Goal: Task Accomplishment & Management: Manage account settings

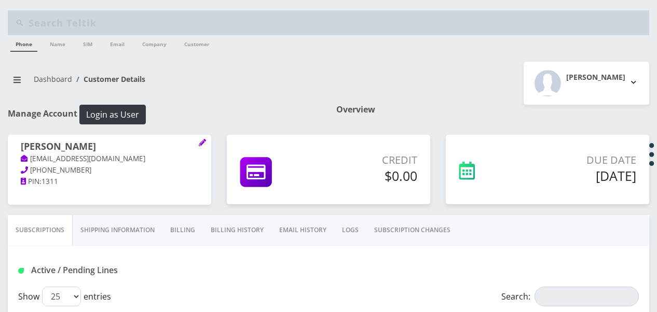
select select "469"
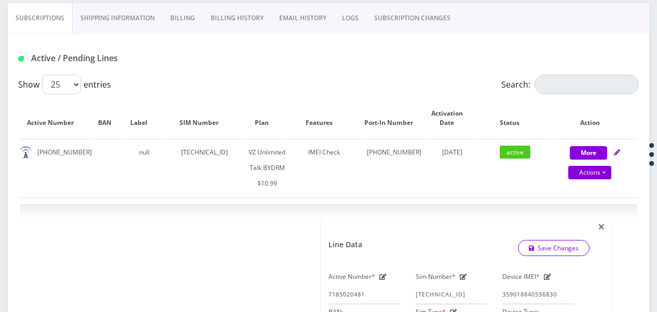
scroll to position [147, 0]
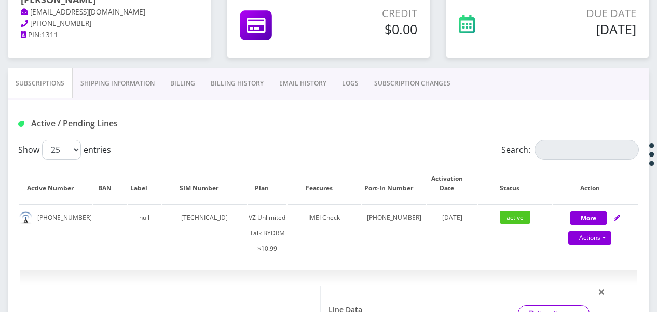
click at [412, 75] on link "SUBSCRIPTION CHANGES" at bounding box center [412, 83] width 92 height 30
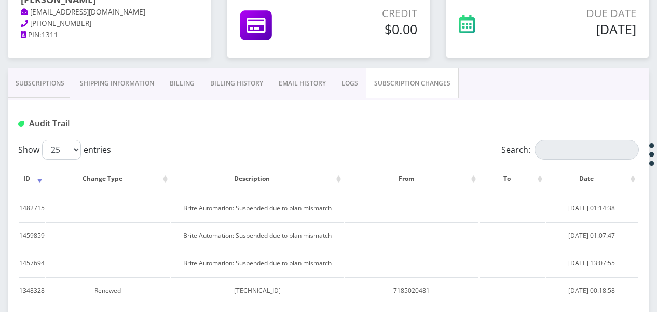
click at [11, 85] on link "Subscriptions" at bounding box center [40, 83] width 64 height 30
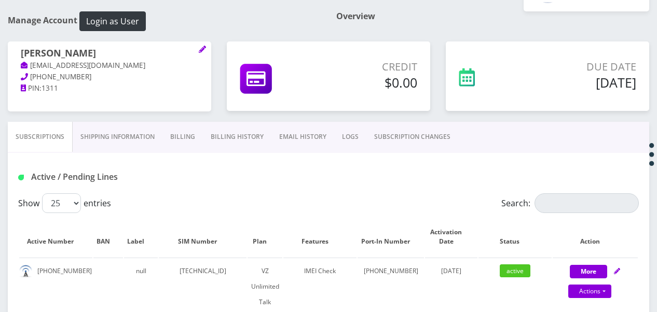
scroll to position [43, 0]
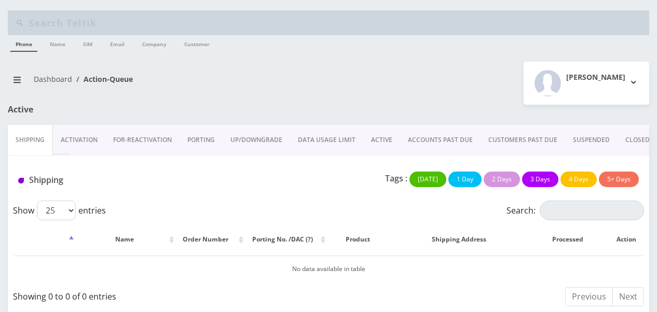
click at [386, 137] on link "ACTIVE" at bounding box center [381, 140] width 37 height 30
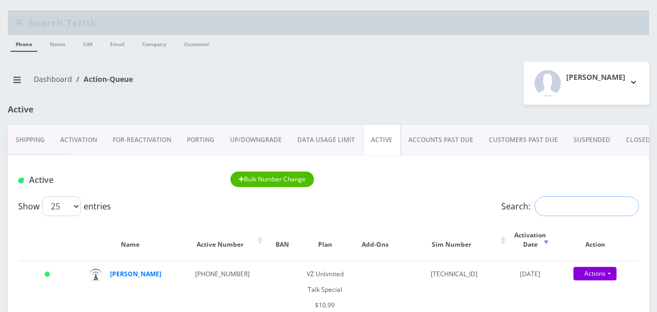
click at [588, 197] on input "Search:" at bounding box center [586, 207] width 104 height 20
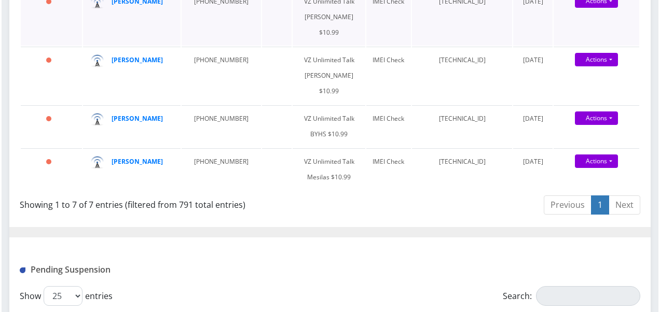
scroll to position [467, 0]
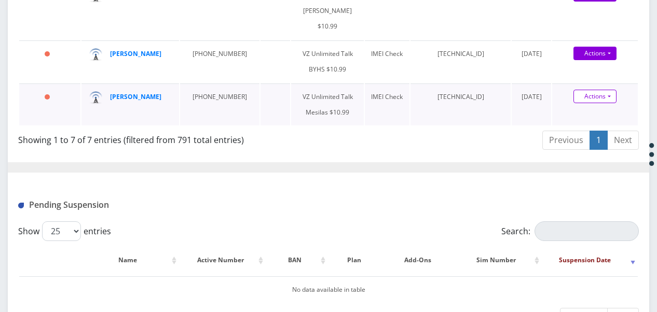
click at [608, 103] on link "Actions" at bounding box center [594, 96] width 43 height 13
click at [588, 140] on link "Get Usage" at bounding box center [604, 132] width 86 height 16
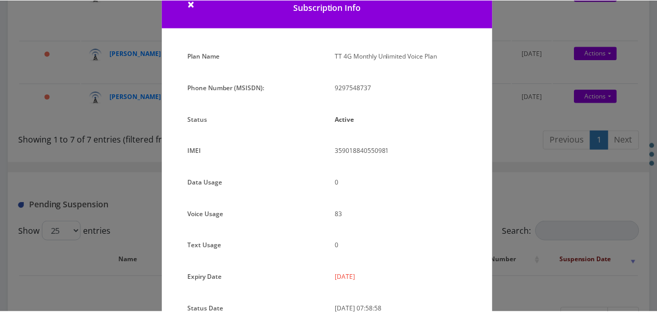
scroll to position [127, 0]
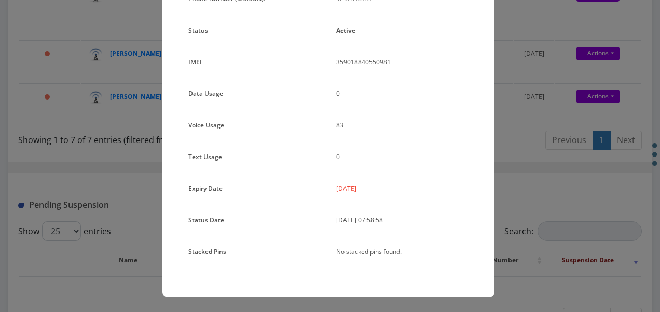
click at [520, 131] on div "× Subscription Info Plan Name TT 4G Monthly Unlimited Voice Plan Phone Number (…" at bounding box center [330, 156] width 660 height 312
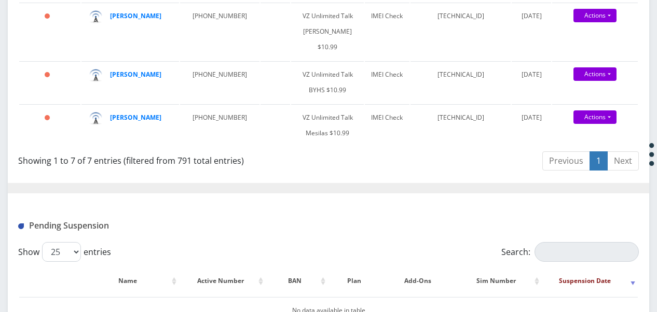
scroll to position [415, 0]
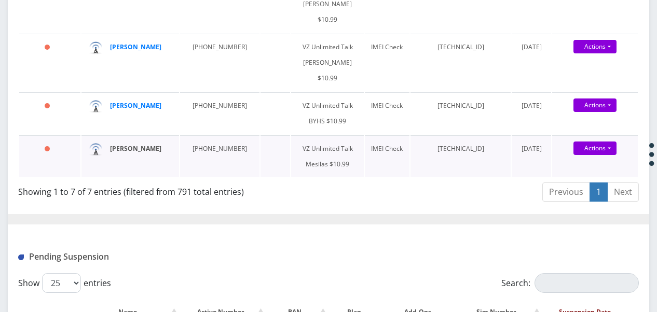
drag, startPoint x: 130, startPoint y: 204, endPoint x: 129, endPoint y: 210, distance: 5.4
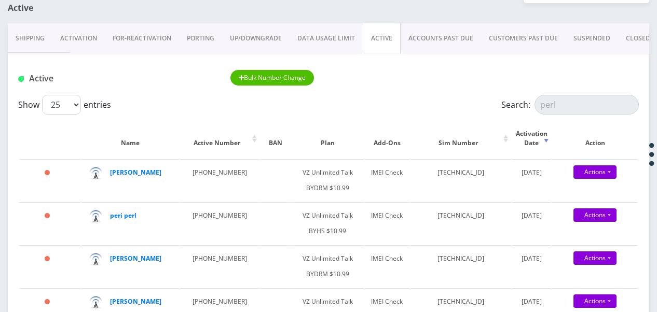
scroll to position [0, 0]
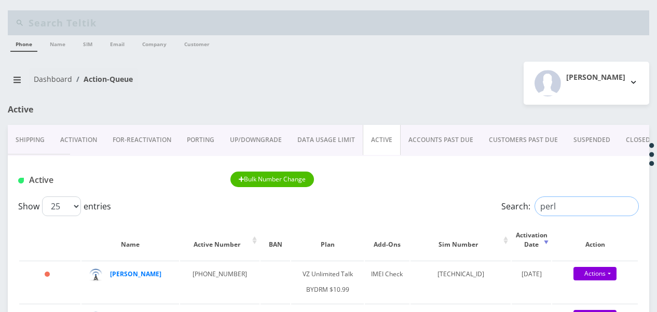
drag, startPoint x: 582, startPoint y: 216, endPoint x: 378, endPoint y: 163, distance: 211.2
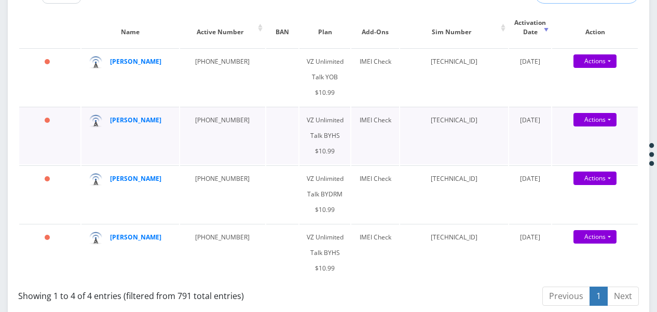
scroll to position [259, 0]
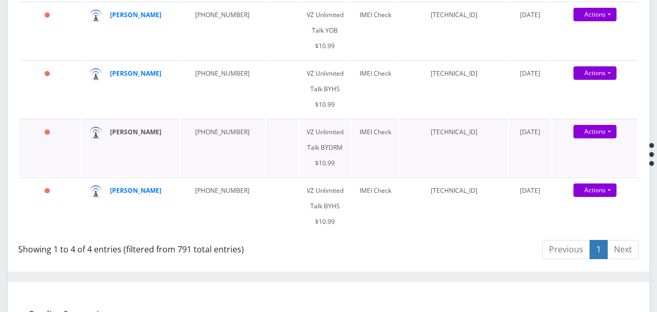
type input "sarala"
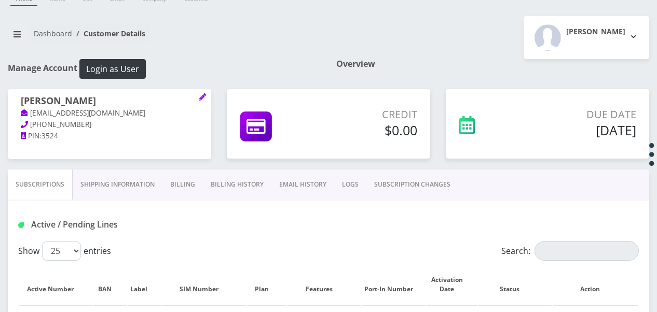
scroll to position [104, 0]
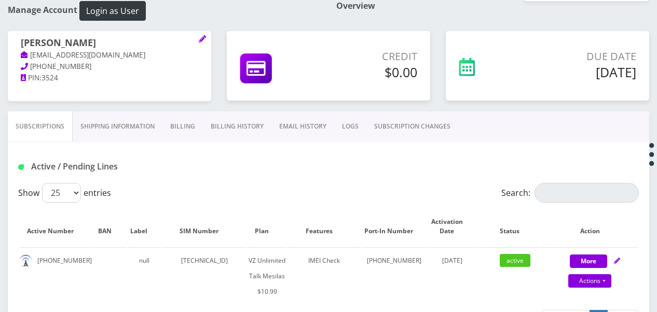
click at [180, 126] on link "Billing" at bounding box center [182, 127] width 40 height 30
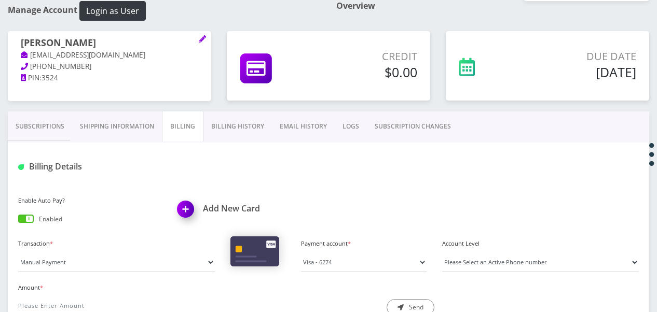
click at [155, 127] on link "Shipping Information" at bounding box center [117, 127] width 90 height 30
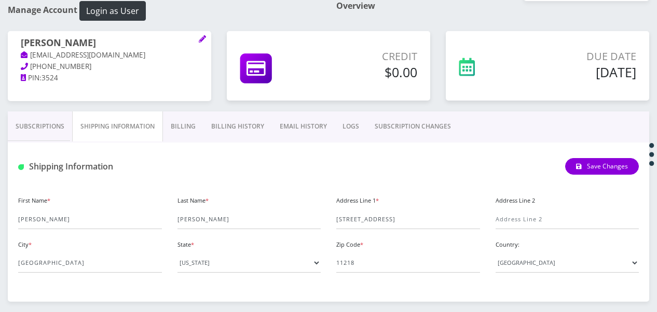
click at [223, 123] on link "Billing History" at bounding box center [237, 127] width 68 height 30
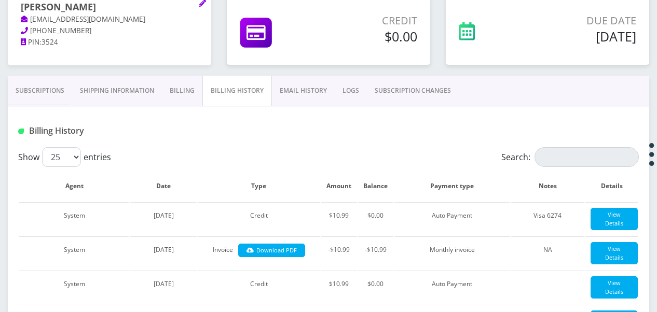
scroll to position [78, 0]
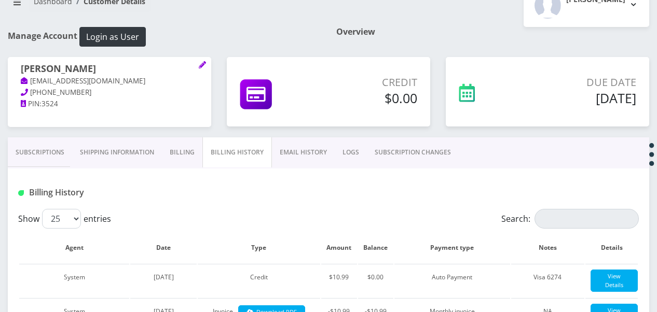
click at [70, 145] on link "Subscriptions" at bounding box center [40, 152] width 64 height 30
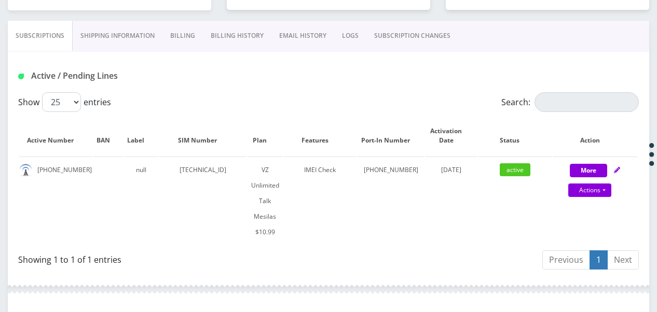
scroll to position [130, 0]
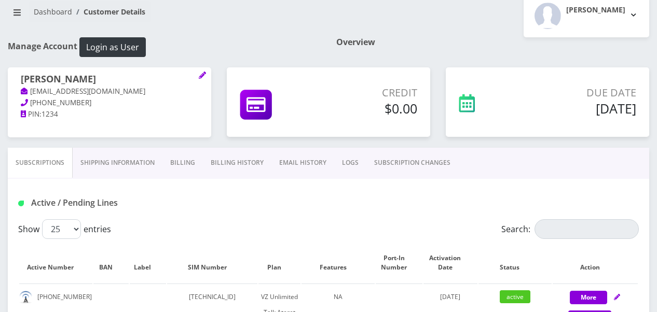
click at [404, 161] on link "SUBSCRIPTION CHANGES" at bounding box center [412, 163] width 92 height 30
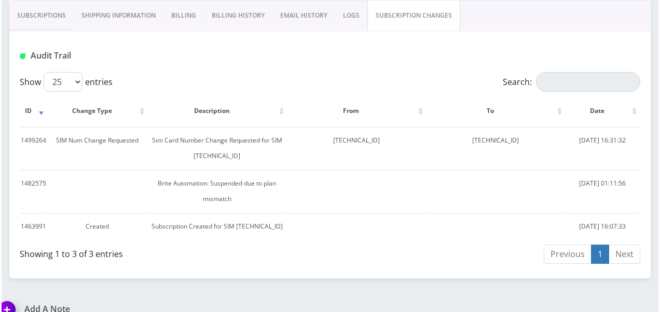
scroll to position [223, 0]
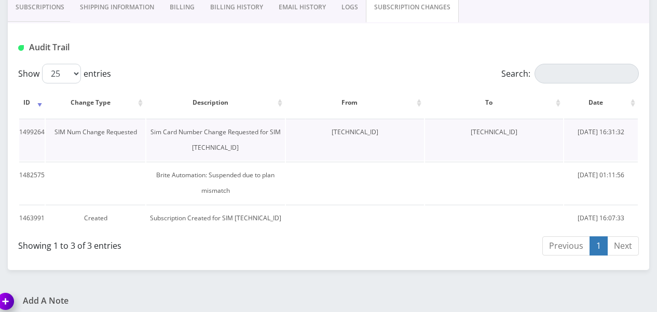
drag, startPoint x: 457, startPoint y: 131, endPoint x: 552, endPoint y: 131, distance: 95.5
click at [552, 131] on td "89148000010413033614" at bounding box center [494, 140] width 138 height 42
drag, startPoint x: 552, startPoint y: 131, endPoint x: 505, endPoint y: 132, distance: 46.7
copy td "89148000010413033614"
click at [39, 7] on link "Subscriptions" at bounding box center [40, 7] width 64 height 30
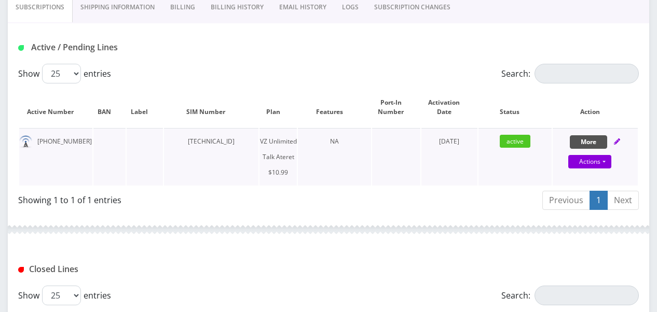
click at [582, 142] on button "More" at bounding box center [588, 141] width 37 height 13
select select "483"
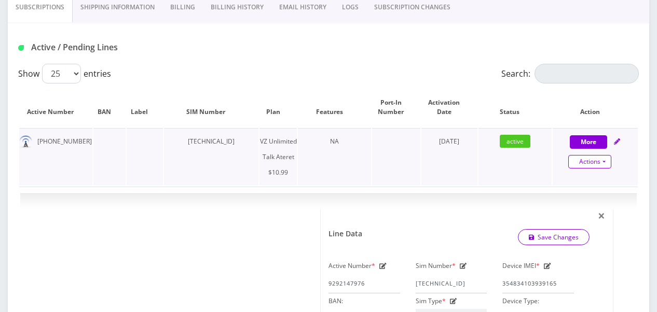
click at [603, 163] on link "Actions" at bounding box center [589, 161] width 43 height 13
select select "483"
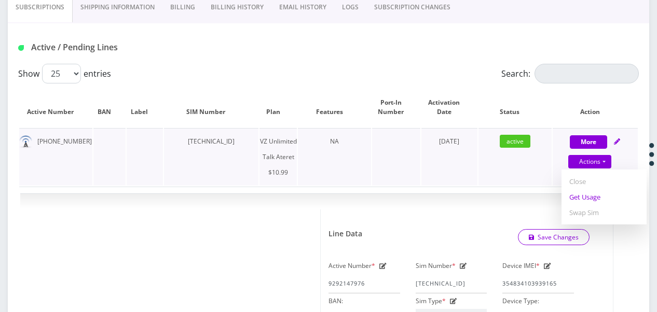
click at [589, 198] on link "Get Usage" at bounding box center [603, 197] width 85 height 16
select select "483"
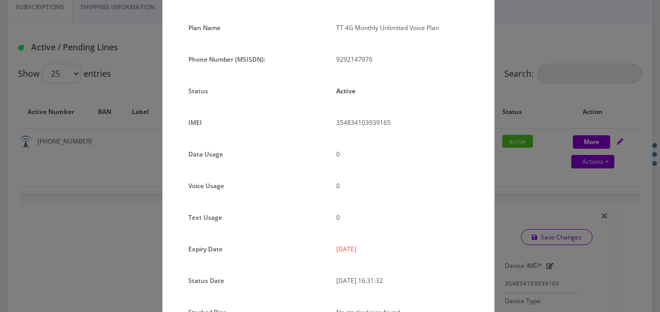
scroll to position [127, 0]
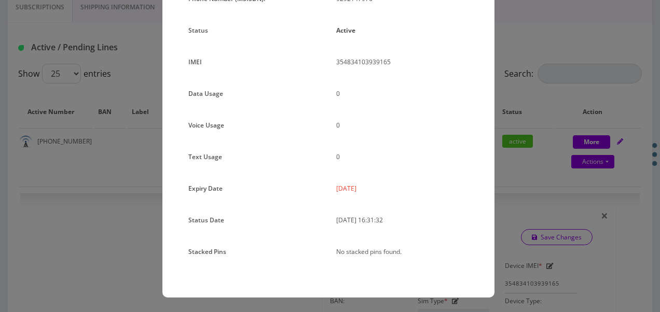
click at [495, 139] on div "× Subscription Info Plan Name TT 4G Monthly Unlimited Voice Plan Phone Number (…" at bounding box center [330, 156] width 660 height 312
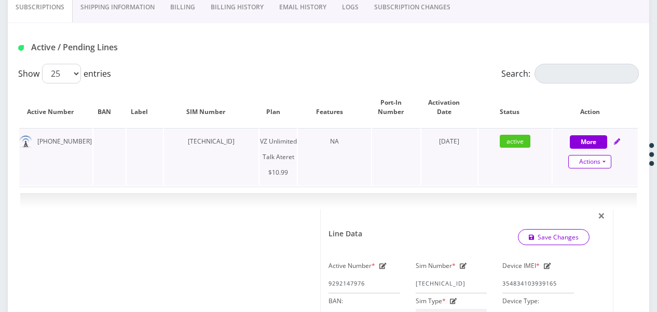
click at [604, 163] on link "Actions" at bounding box center [589, 161] width 43 height 13
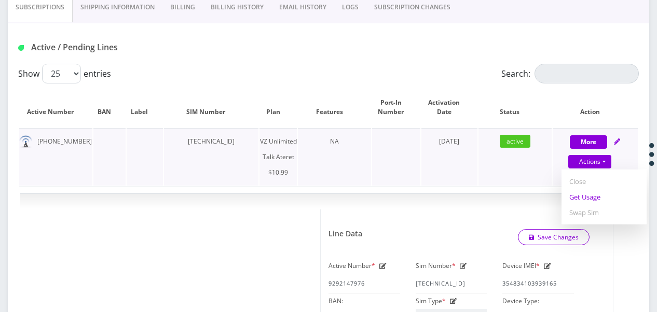
click at [578, 195] on link "Get Usage" at bounding box center [603, 197] width 85 height 16
select select "483"
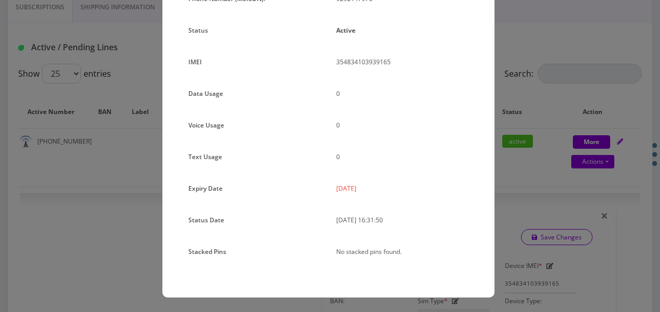
click at [582, 125] on div "× Subscription Info Plan Name TT 4G Monthly Unlimited Voice Plan Phone Number (…" at bounding box center [330, 156] width 660 height 312
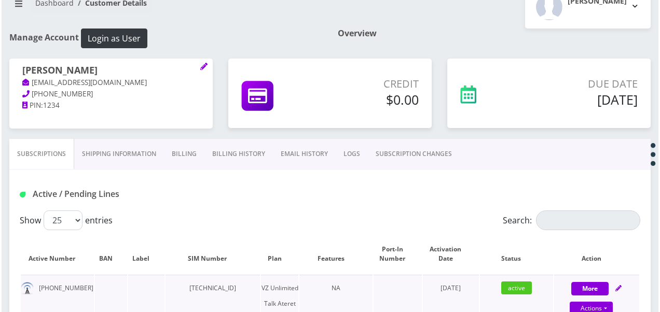
scroll to position [171, 0]
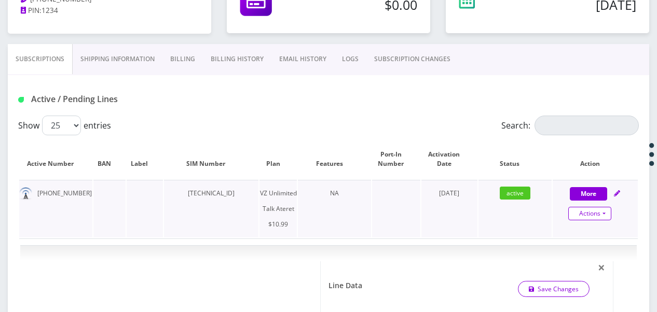
click at [604, 213] on link "Actions" at bounding box center [589, 213] width 43 height 13
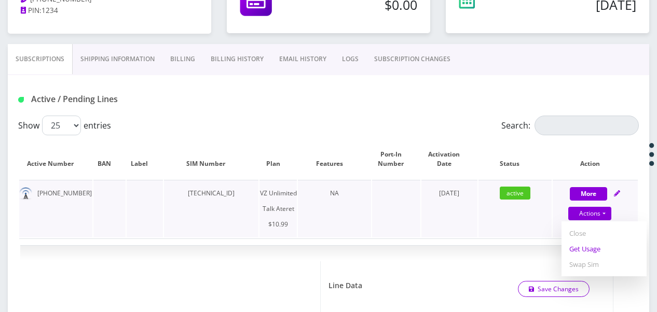
click at [589, 244] on link "Get Usage" at bounding box center [603, 249] width 85 height 16
select select "483"
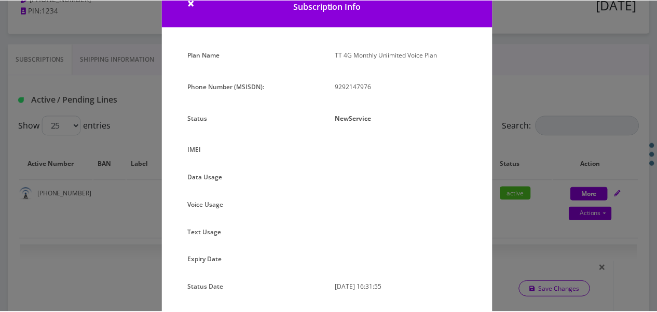
scroll to position [52, 0]
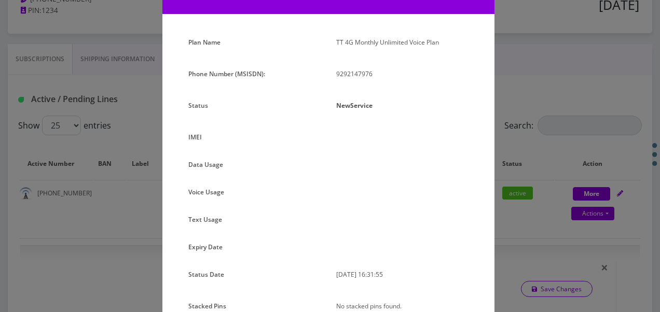
click at [550, 199] on div "× Subscription Info Plan Name TT 4G Monthly Unlimited Voice Plan Phone Number (…" at bounding box center [330, 156] width 660 height 312
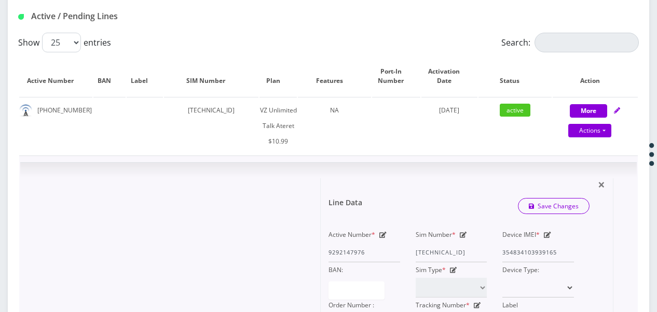
scroll to position [379, 0]
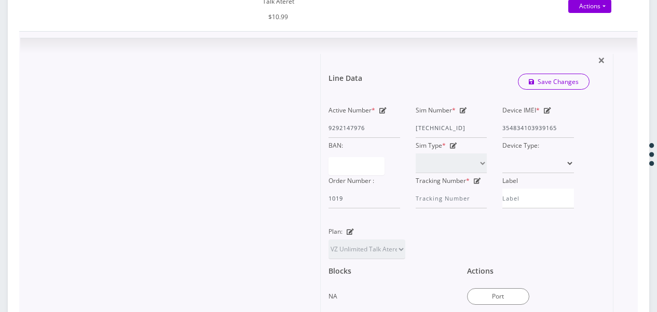
click at [461, 108] on icon at bounding box center [463, 110] width 7 height 6
click at [513, 128] on div "Active Number * 9292147976 Sim Number * 89148000011835956127 Device IMEI * 3548…" at bounding box center [451, 156] width 261 height 106
paste input "0413033614"
type input "89148000010413033614"
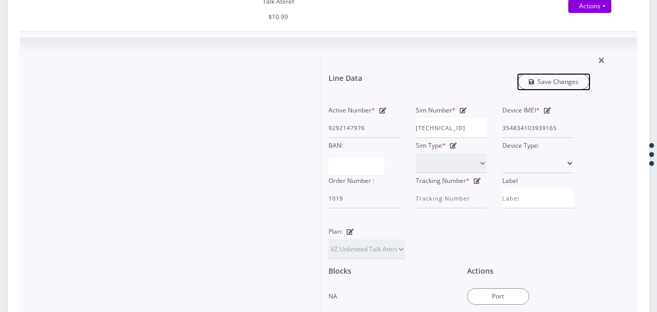
click at [539, 84] on link "Save Changes" at bounding box center [554, 82] width 72 height 16
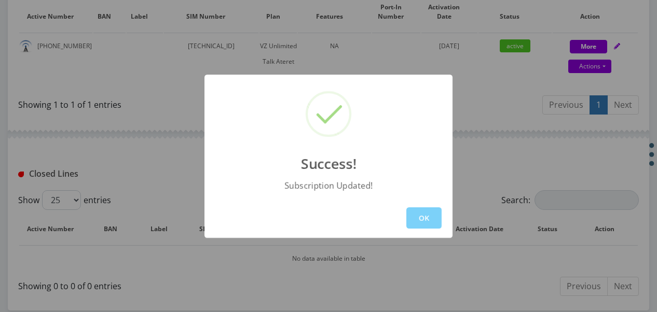
scroll to position [365, 0]
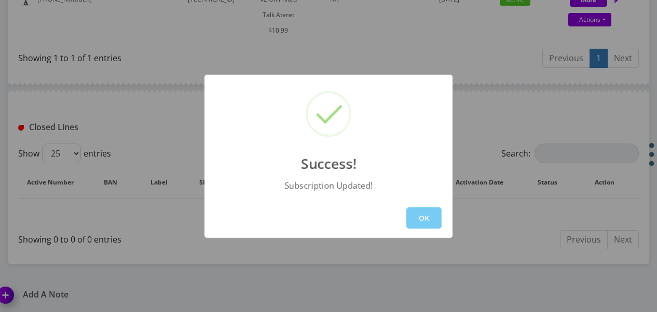
click at [412, 217] on button "OK" at bounding box center [423, 218] width 35 height 21
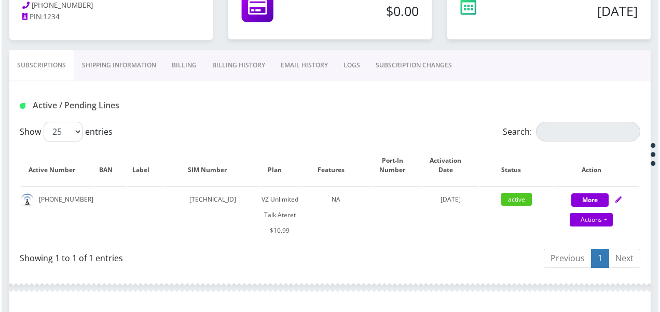
scroll to position [158, 0]
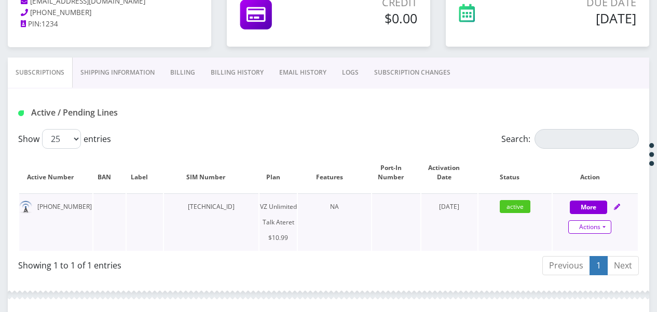
click at [600, 225] on link "Actions" at bounding box center [589, 227] width 43 height 13
select select "483"
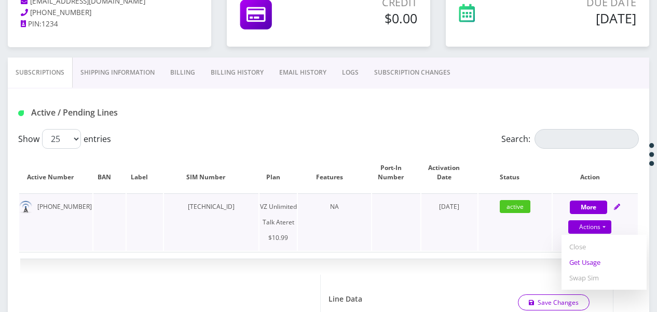
click at [597, 269] on div "Suspend Close Get Usage Swap Sim" at bounding box center [603, 262] width 85 height 55
select select "483"
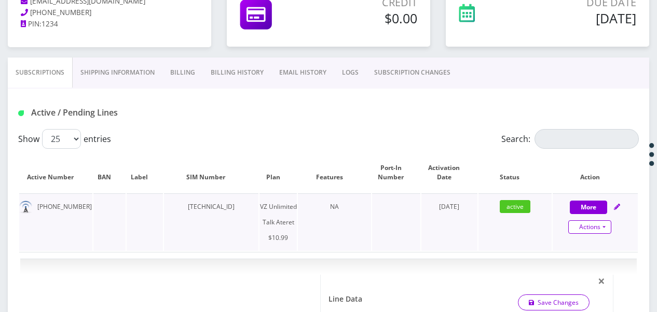
click at [607, 225] on link "Actions" at bounding box center [589, 227] width 43 height 13
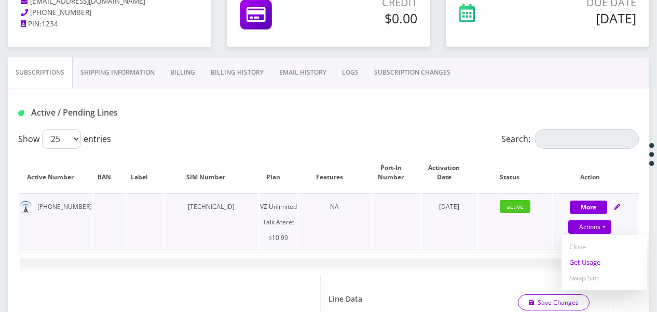
click at [589, 256] on link "Get Usage" at bounding box center [603, 263] width 85 height 16
select select "483"
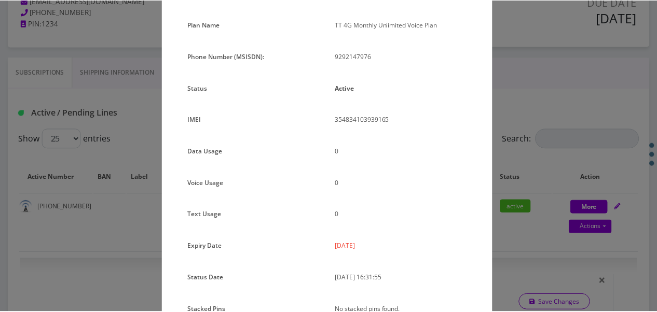
scroll to position [127, 0]
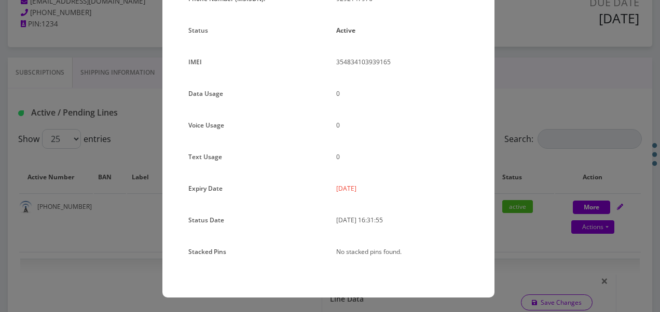
click at [533, 161] on div "× Subscription Info Plan Name TT 4G Monthly Unlimited Voice Plan Phone Number (…" at bounding box center [330, 156] width 660 height 312
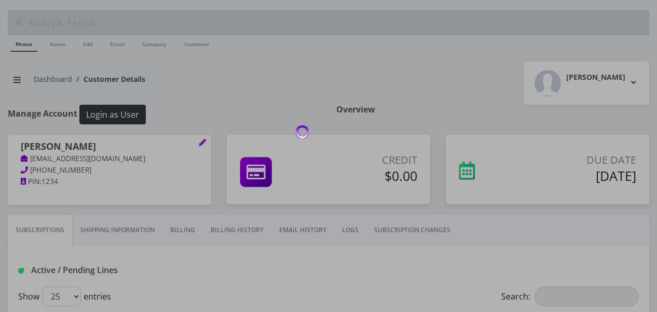
scroll to position [158, 0]
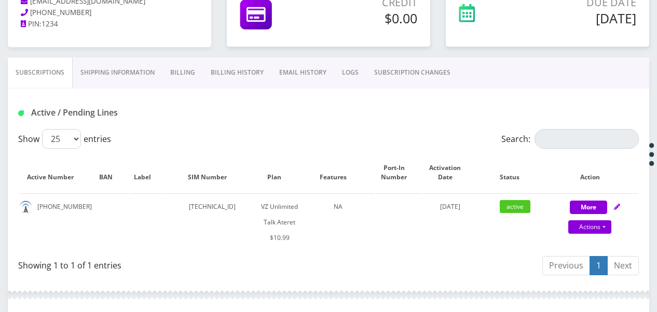
click at [397, 81] on link "SUBSCRIPTION CHANGES" at bounding box center [412, 73] width 92 height 30
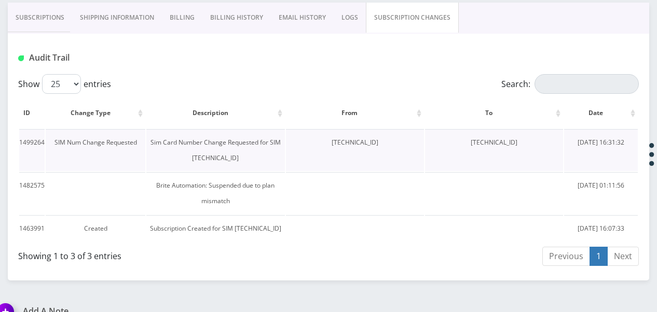
scroll to position [245, 0]
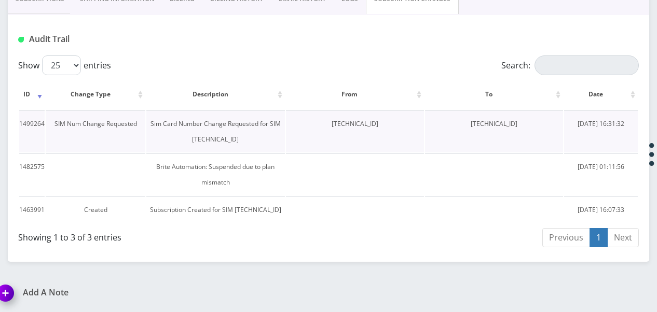
drag, startPoint x: 301, startPoint y: 109, endPoint x: 379, endPoint y: 119, distance: 78.4
click at [379, 119] on td "[TECHNICAL_ID]" at bounding box center [355, 132] width 138 height 42
drag, startPoint x: 379, startPoint y: 119, endPoint x: 356, endPoint y: 107, distance: 25.8
copy td "[TECHNICAL_ID]"
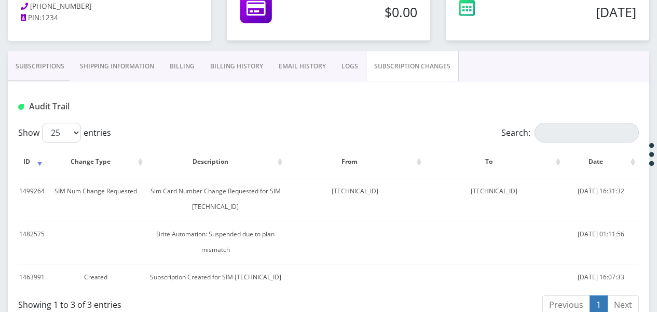
scroll to position [142, 0]
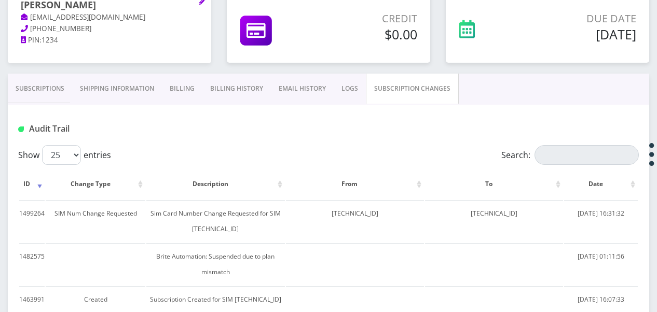
click at [56, 70] on div "[PERSON_NAME] [EMAIL_ADDRESS][DOMAIN_NAME] [PHONE_NUMBER] PIN: 1234" at bounding box center [109, 33] width 219 height 80
click at [56, 80] on link "Subscriptions" at bounding box center [40, 89] width 64 height 30
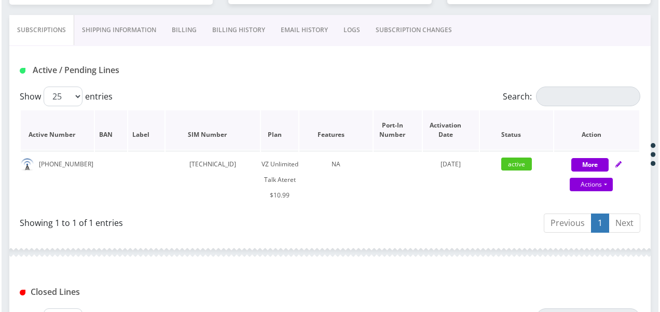
scroll to position [245, 0]
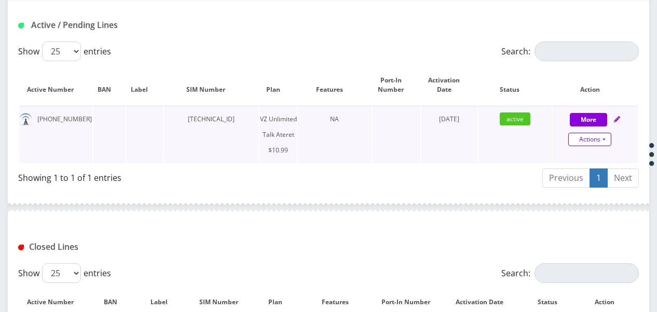
click at [607, 143] on link "Actions" at bounding box center [589, 139] width 43 height 13
select select "483"
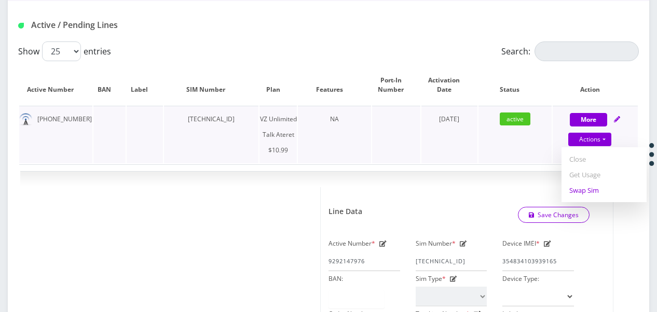
click at [586, 188] on link "Swap Sim" at bounding box center [603, 191] width 85 height 16
select select "483"
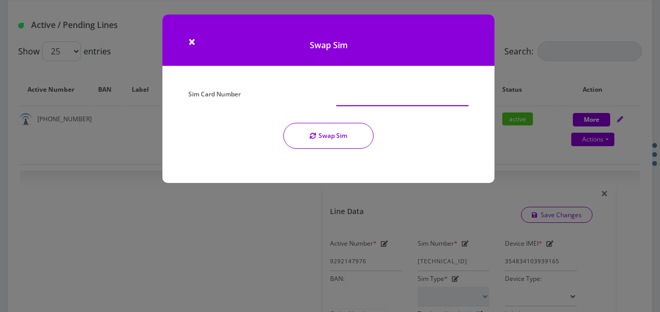
paste input "[TECHNICAL_ID]"
type input "[TECHNICAL_ID]"
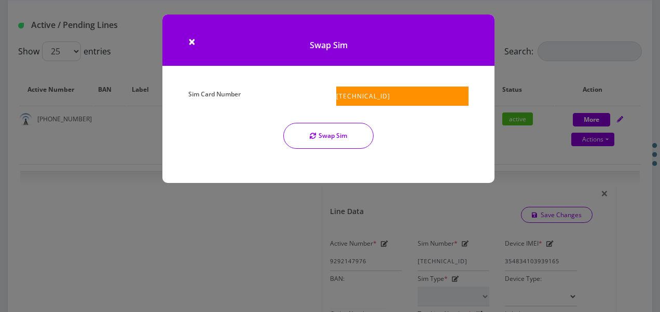
click at [336, 139] on button "Swap Sim" at bounding box center [328, 136] width 90 height 26
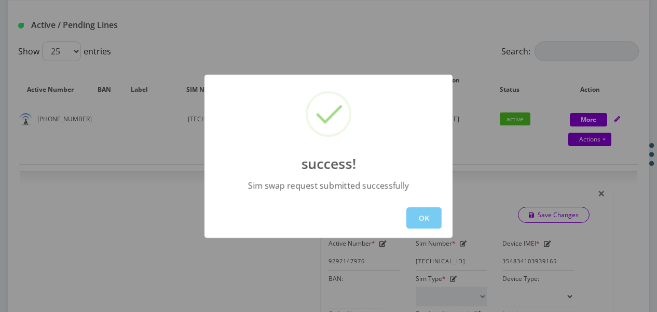
click at [425, 209] on button "OK" at bounding box center [423, 218] width 35 height 21
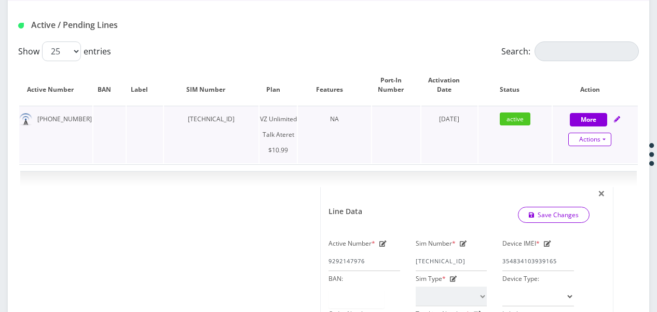
click at [600, 137] on link "Actions" at bounding box center [589, 139] width 43 height 13
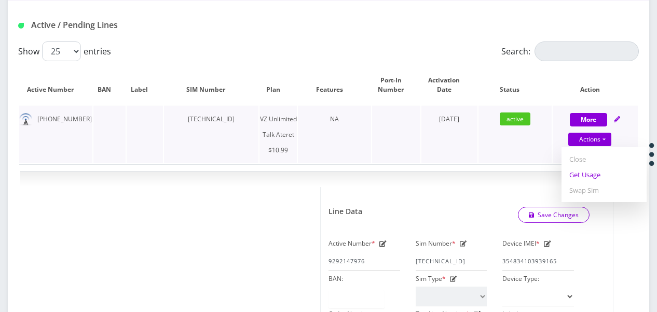
click at [566, 178] on link "Get Usage" at bounding box center [603, 175] width 85 height 16
select select "483"
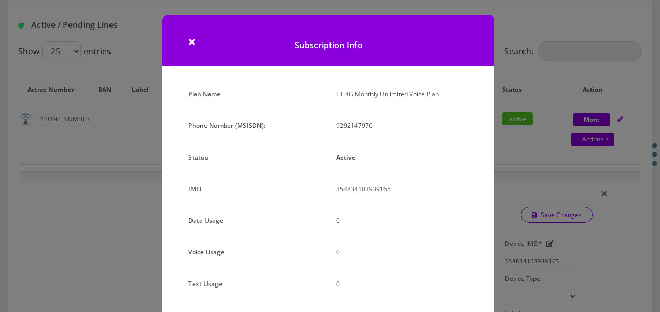
scroll to position [127, 0]
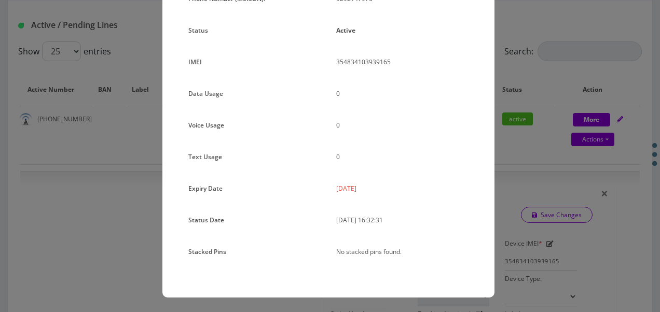
click at [507, 136] on div "× Subscription Info Plan Name TT 4G Monthly Unlimited Voice Plan Phone Number (…" at bounding box center [330, 156] width 660 height 312
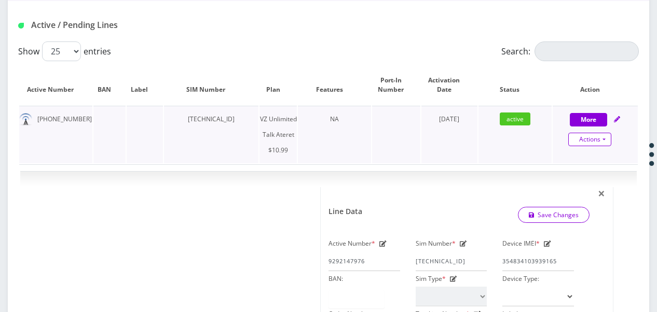
click at [608, 140] on link "Actions" at bounding box center [589, 139] width 43 height 13
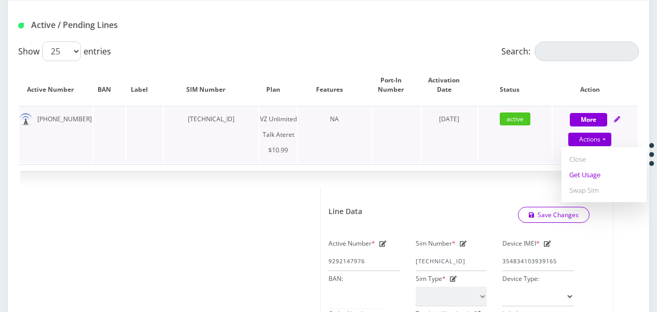
click at [582, 174] on link "Get Usage" at bounding box center [603, 175] width 85 height 16
select select "483"
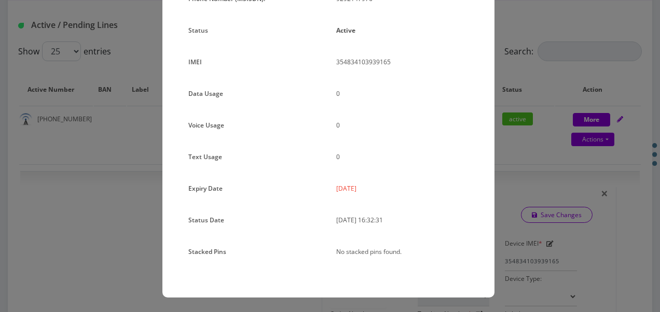
click at [599, 139] on div "× Subscription Info Plan Name TT 4G Monthly Unlimited Voice Plan Phone Number (…" at bounding box center [330, 156] width 660 height 312
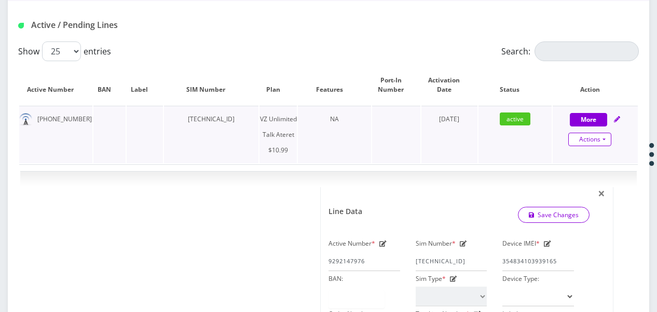
click at [605, 139] on link "Actions" at bounding box center [589, 139] width 43 height 13
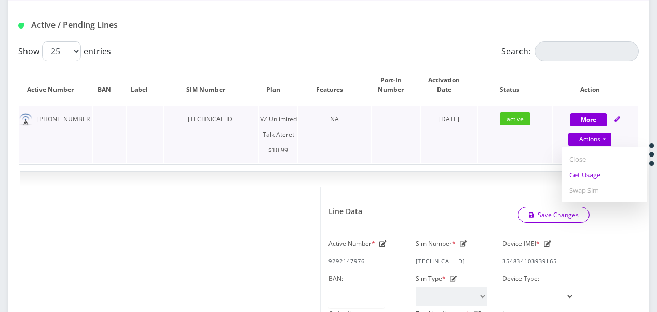
click at [595, 174] on link "Get Usage" at bounding box center [603, 175] width 85 height 16
select select "483"
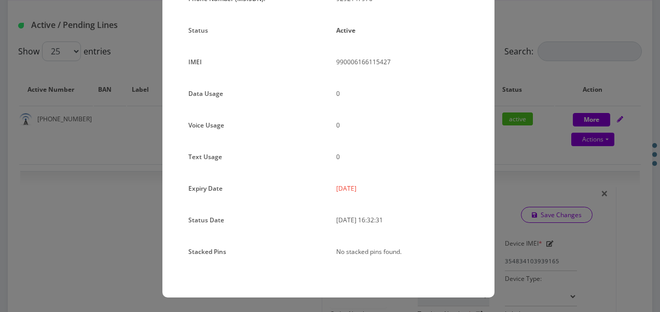
click at [499, 115] on div "× Subscription Info Plan Name TT 4G Monthly Unlimited Voice Plan Phone Number (…" at bounding box center [330, 156] width 660 height 312
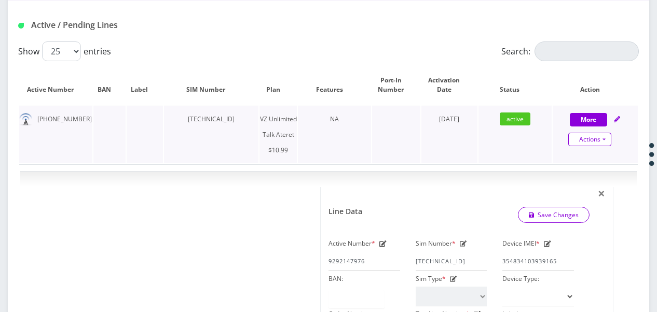
click at [606, 138] on link "Actions" at bounding box center [589, 139] width 43 height 13
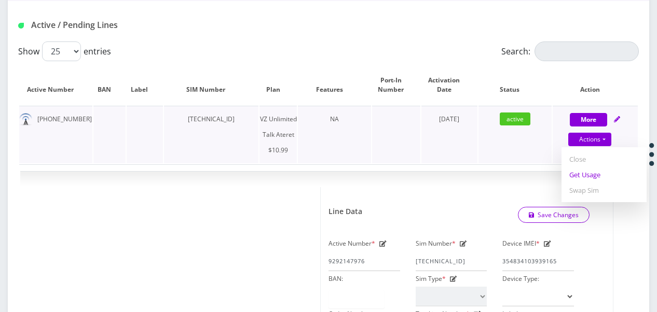
click at [590, 169] on link "Get Usage" at bounding box center [603, 175] width 85 height 16
select select "483"
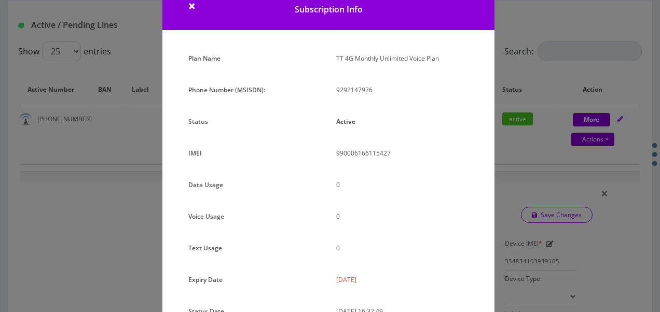
scroll to position [52, 0]
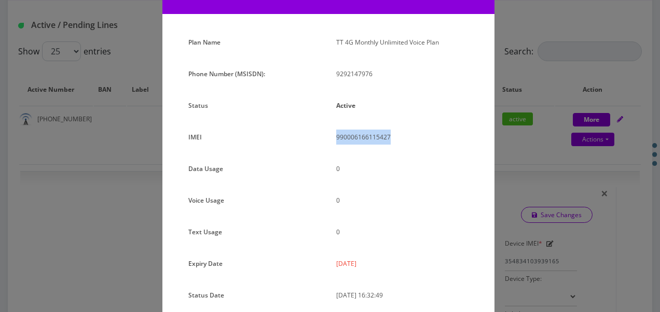
drag, startPoint x: 333, startPoint y: 135, endPoint x: 390, endPoint y: 146, distance: 58.7
click at [390, 146] on div "990006166115427" at bounding box center [402, 141] width 148 height 23
drag, startPoint x: 390, startPoint y: 146, endPoint x: 379, endPoint y: 139, distance: 13.5
copy p "990006166115427"
click at [566, 119] on div "× Subscription Info Plan Name TT 4G Monthly Unlimited Voice Plan Phone Number (…" at bounding box center [330, 156] width 660 height 312
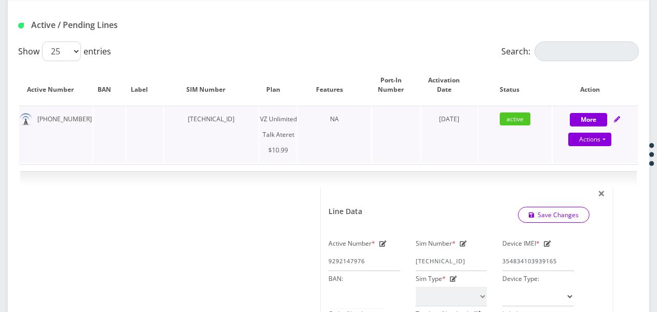
click at [614, 140] on div "Actions Suspend Close Get Usage Swap Sim" at bounding box center [589, 140] width 85 height 16
select select "483"
click at [606, 140] on link "Actions" at bounding box center [589, 139] width 43 height 13
click at [599, 168] on link "Get Usage" at bounding box center [603, 175] width 85 height 16
select select "483"
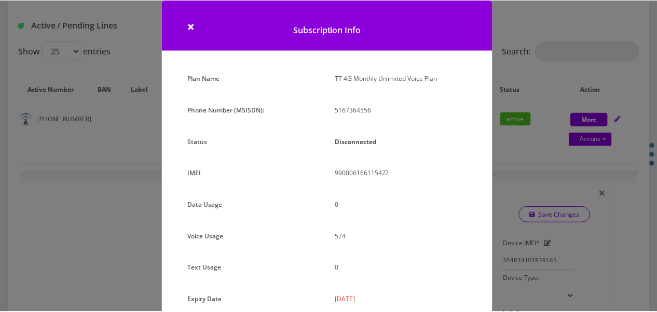
scroll to position [0, 0]
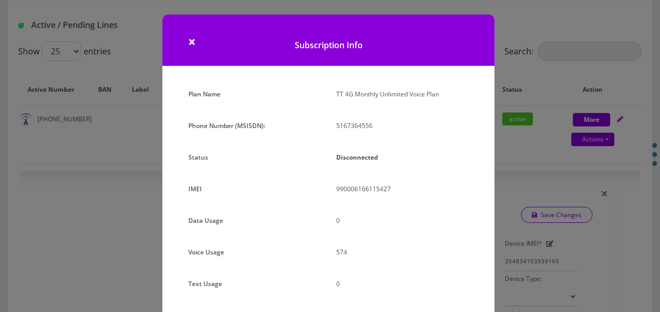
click at [539, 141] on div "× Subscription Info Plan Name TT 4G Monthly Unlimited Voice Plan Phone Number (…" at bounding box center [330, 156] width 660 height 312
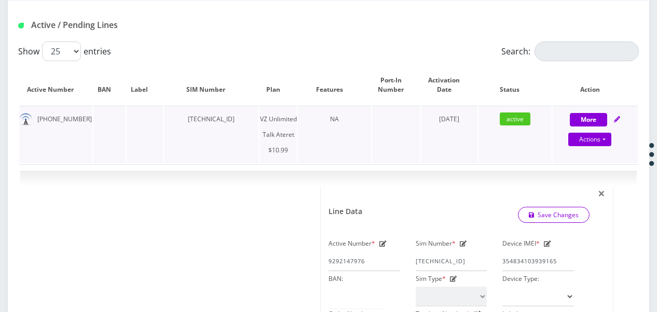
scroll to position [142, 0]
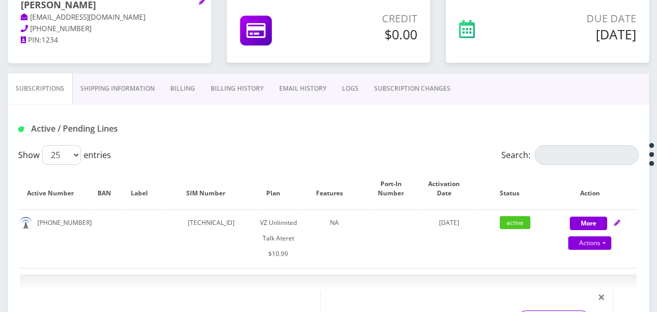
click at [415, 82] on link "SUBSCRIPTION CHANGES" at bounding box center [412, 89] width 92 height 30
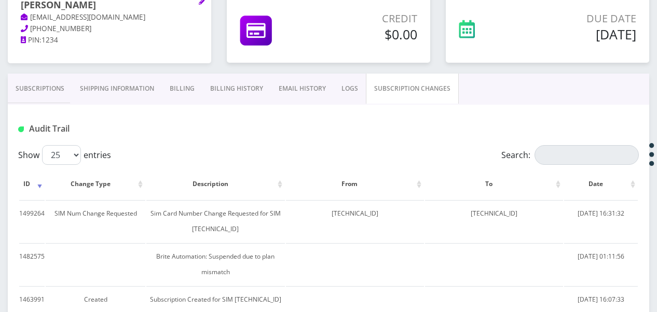
click at [45, 94] on link "Subscriptions" at bounding box center [40, 89] width 64 height 30
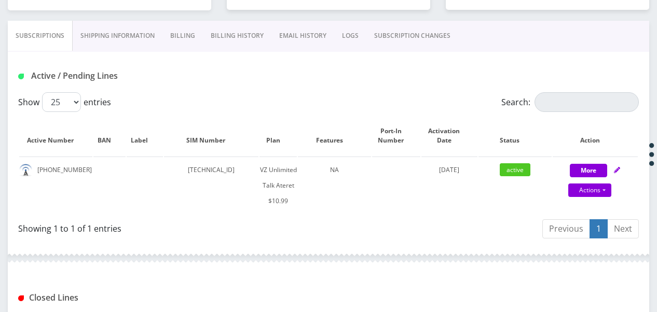
scroll to position [245, 0]
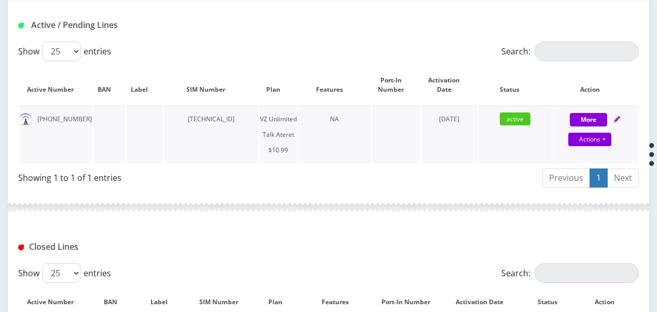
click at [606, 145] on div "Actions Suspend Close Get Usage Swap Sim" at bounding box center [589, 140] width 85 height 16
select select "483"
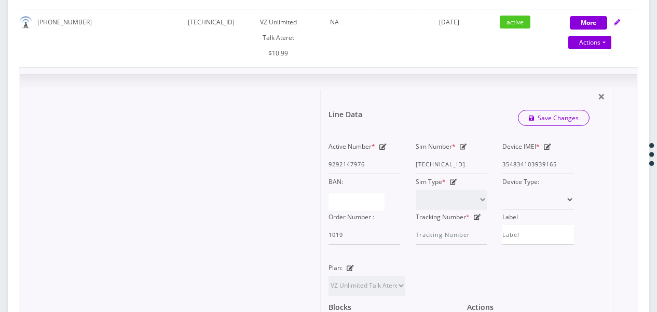
scroll to position [349, 0]
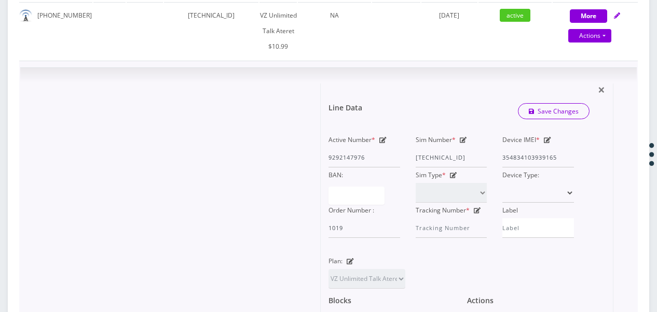
click at [463, 137] on icon at bounding box center [463, 140] width 7 height 6
click at [415, 156] on div "Sim Number * 89148000010413033614" at bounding box center [451, 149] width 87 height 35
click at [536, 163] on div "Active Number * 9292147976 Sim Number * 89148000010413033614 Device IMEI * 3548…" at bounding box center [451, 185] width 261 height 106
paste input "990006166115427"
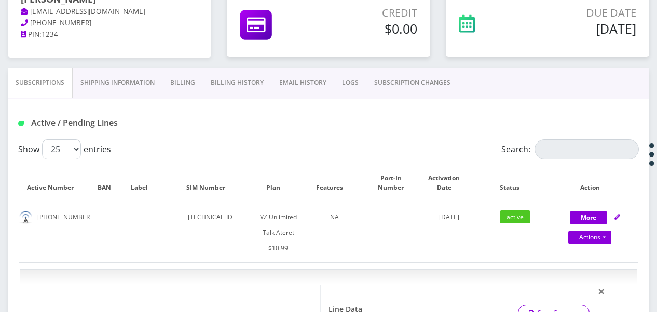
scroll to position [142, 0]
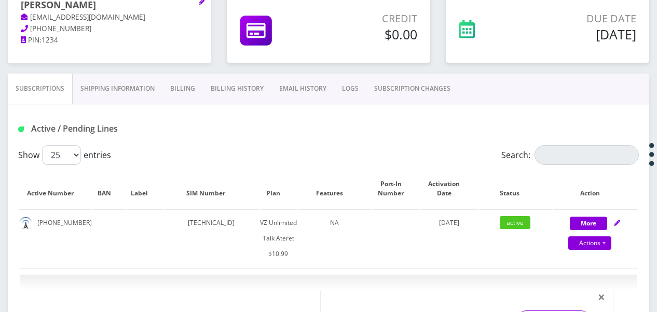
type input "990006166115427"
drag, startPoint x: 433, startPoint y: 96, endPoint x: 425, endPoint y: 97, distance: 7.8
click at [433, 96] on link "SUBSCRIPTION CHANGES" at bounding box center [412, 89] width 92 height 30
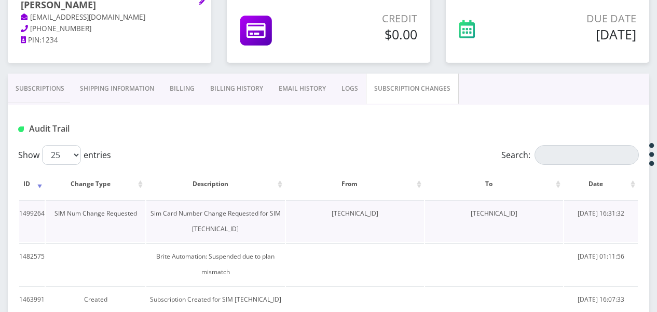
drag, startPoint x: 302, startPoint y: 210, endPoint x: 380, endPoint y: 216, distance: 78.0
click at [380, 216] on td "89148000011835956127" at bounding box center [355, 221] width 138 height 42
drag, startPoint x: 380, startPoint y: 216, endPoint x: 367, endPoint y: 216, distance: 13.0
copy td "89148000011835956127"
click at [49, 87] on link "Subscriptions" at bounding box center [40, 89] width 64 height 30
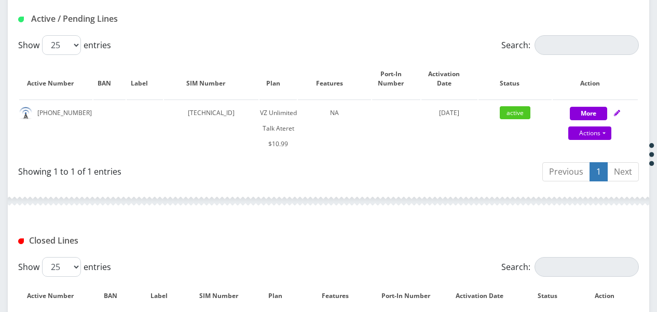
scroll to position [297, 0]
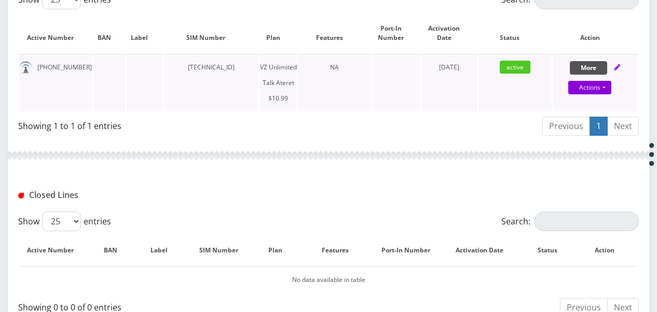
click at [577, 63] on button "More" at bounding box center [588, 67] width 37 height 13
select select "483"
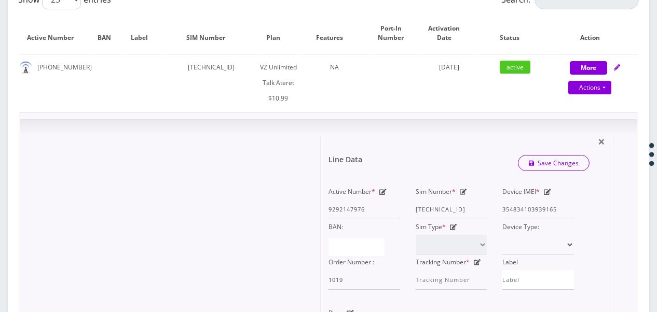
click at [463, 194] on icon at bounding box center [463, 192] width 7 height 6
click at [530, 212] on div "Active Number * 9292147976 Sim Number * 89148000010413033614 Device IMEI * 3548…" at bounding box center [451, 237] width 261 height 106
paste input "1835956127"
type input "89148000011835956127"
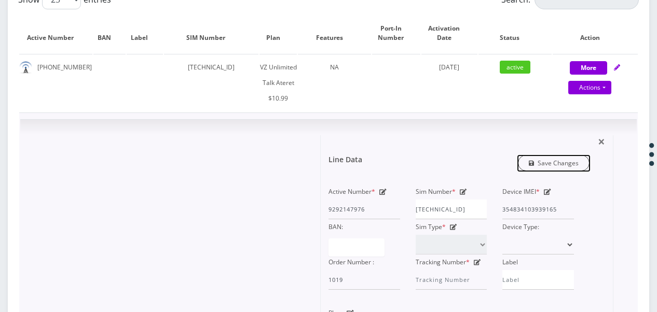
click at [534, 156] on link "Save Changes" at bounding box center [554, 163] width 72 height 16
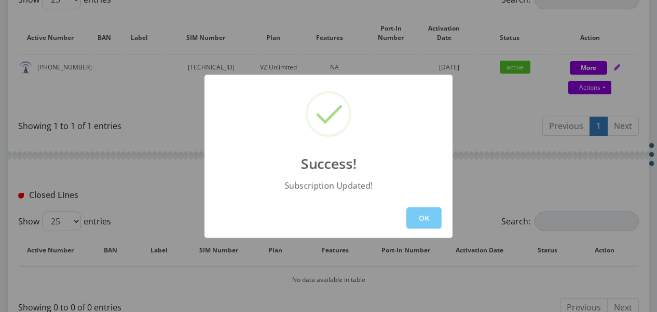
click at [438, 218] on button "OK" at bounding box center [423, 218] width 35 height 21
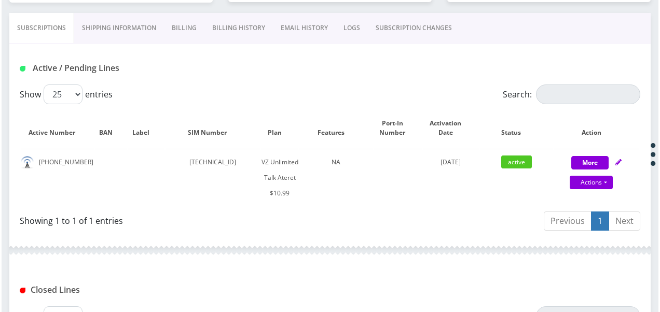
scroll to position [194, 0]
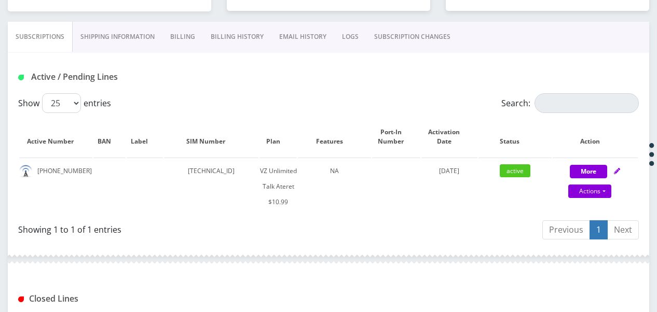
click at [366, 31] on link "SUBSCRIPTION CHANGES" at bounding box center [412, 37] width 92 height 30
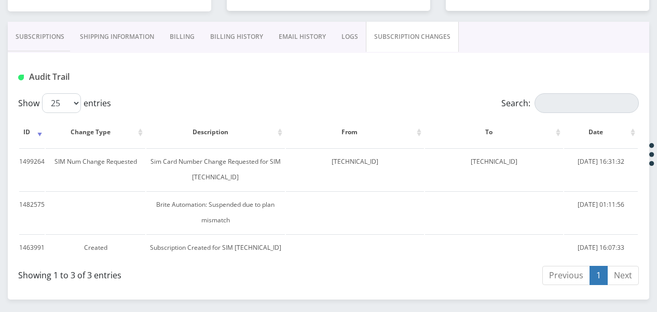
click at [30, 47] on link "Subscriptions" at bounding box center [40, 37] width 64 height 30
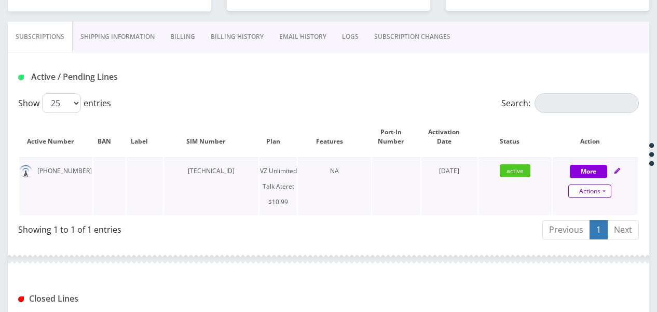
click at [605, 193] on link "Actions" at bounding box center [589, 191] width 43 height 13
select select "483"
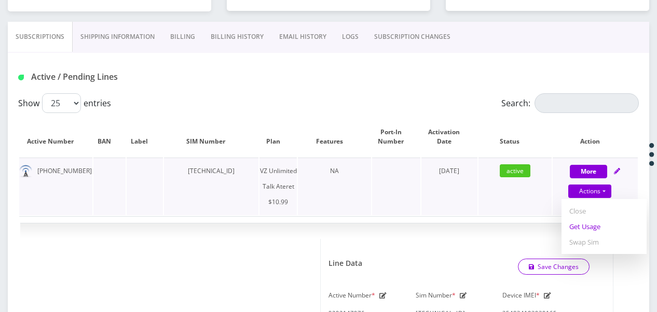
click at [587, 228] on link "Get Usage" at bounding box center [603, 227] width 85 height 16
select select "483"
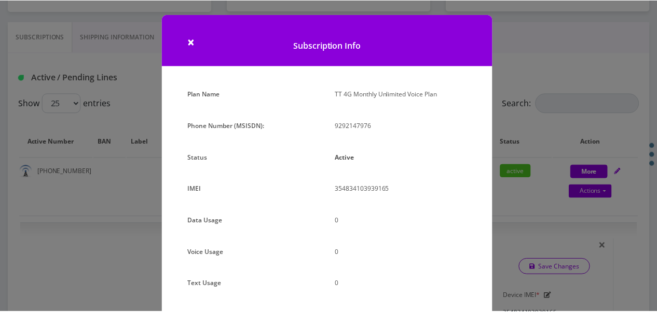
scroll to position [127, 0]
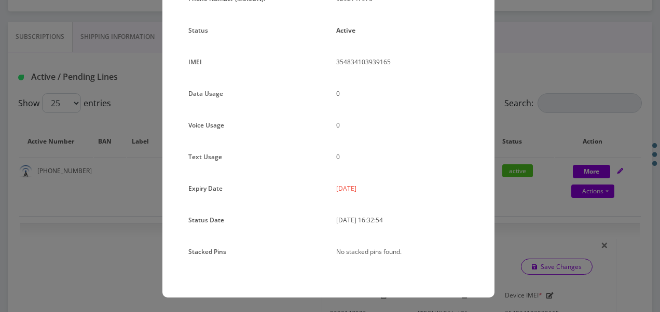
click at [442, 103] on div "0" at bounding box center [402, 97] width 148 height 23
click at [509, 107] on div "× Subscription Info Plan Name TT 4G Monthly Unlimited Voice Plan Phone Number (…" at bounding box center [330, 156] width 660 height 312
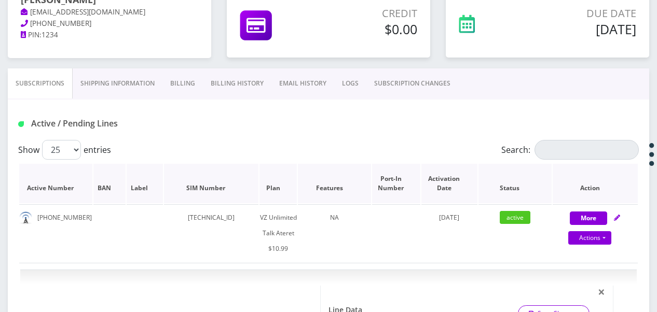
scroll to position [52, 0]
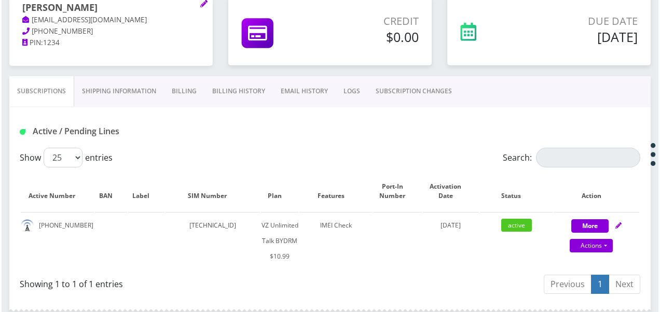
scroll to position [156, 0]
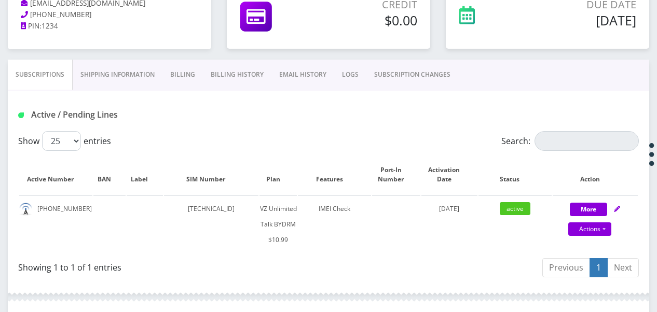
click at [412, 64] on link "SUBSCRIPTION CHANGES" at bounding box center [412, 75] width 92 height 30
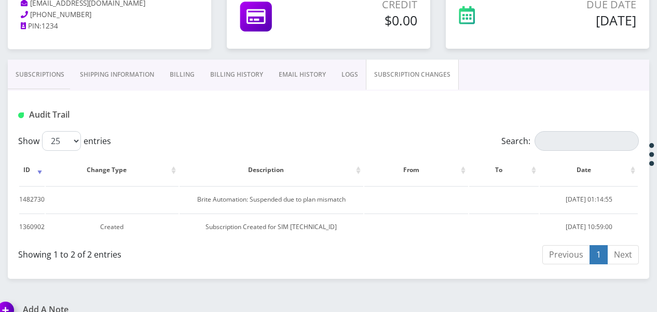
click at [34, 73] on link "Subscriptions" at bounding box center [40, 75] width 64 height 30
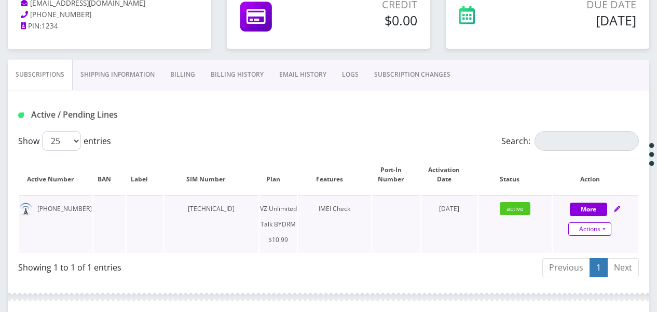
click at [605, 227] on link "Actions" at bounding box center [589, 229] width 43 height 13
select select "469"
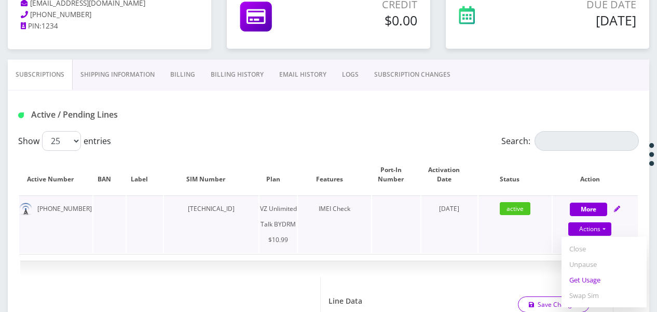
click at [593, 276] on link "Get Usage" at bounding box center [603, 280] width 85 height 16
select select "469"
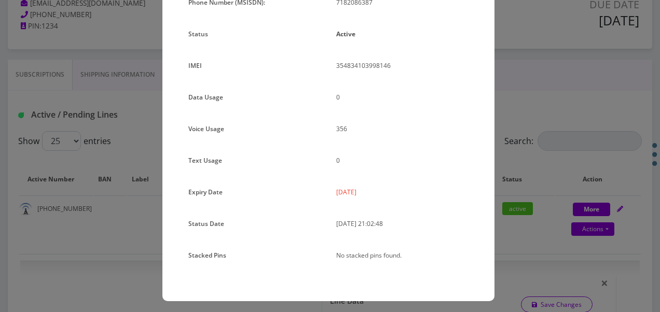
scroll to position [127, 0]
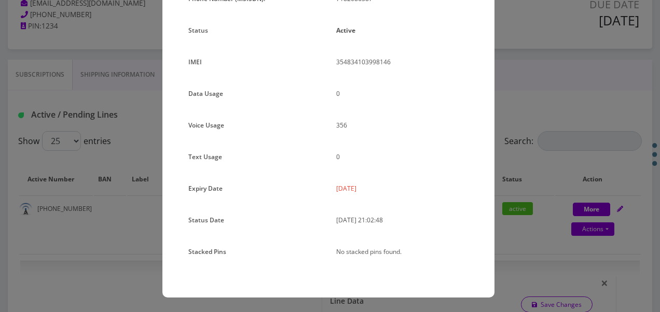
click at [530, 190] on div "× Subscription Info Plan Name TT 4G Monthly Unlimited Voice Plan Phone Number (…" at bounding box center [330, 156] width 660 height 312
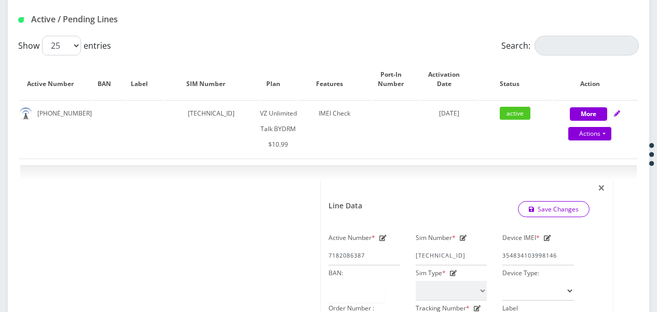
scroll to position [208, 0]
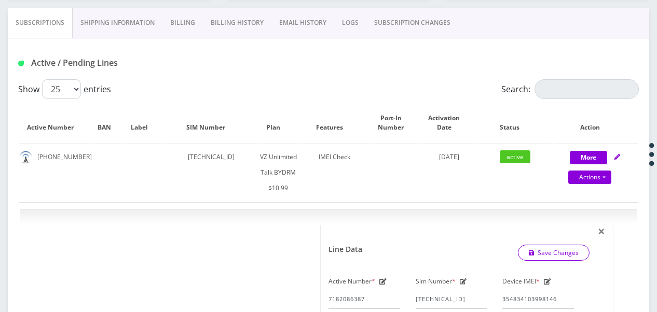
click at [409, 28] on link "SUBSCRIPTION CHANGES" at bounding box center [412, 23] width 92 height 30
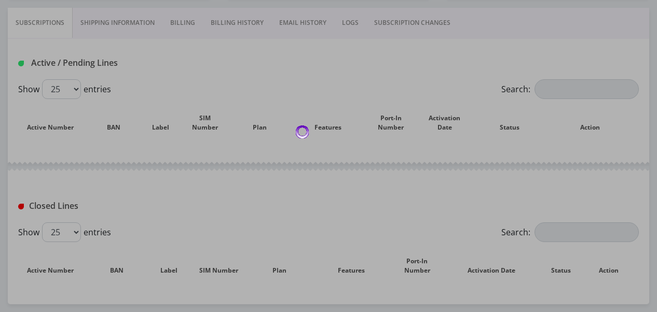
scroll to position [208, 0]
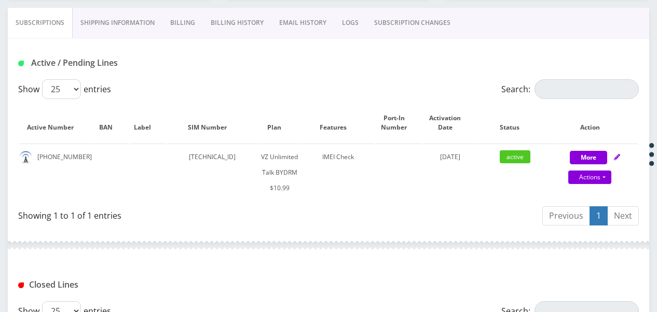
click at [389, 27] on link "SUBSCRIPTION CHANGES" at bounding box center [412, 23] width 92 height 30
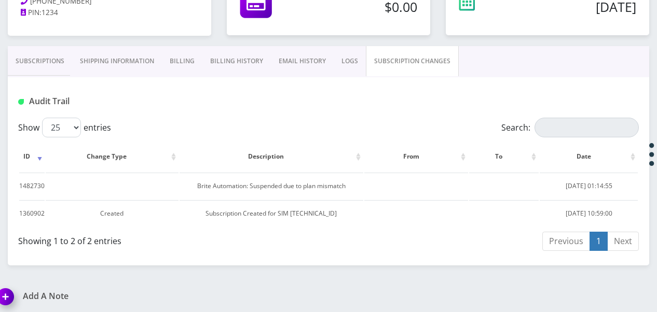
scroll to position [104, 0]
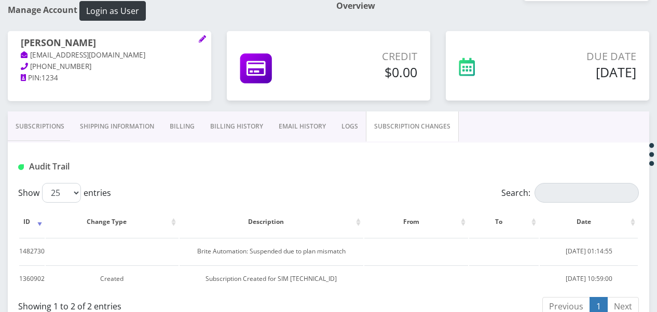
click at [48, 116] on link "Subscriptions" at bounding box center [40, 127] width 64 height 30
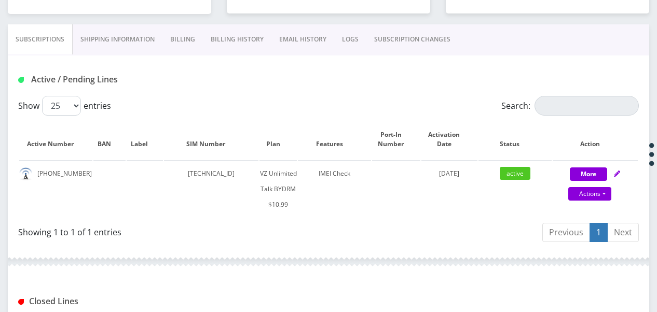
scroll to position [208, 0]
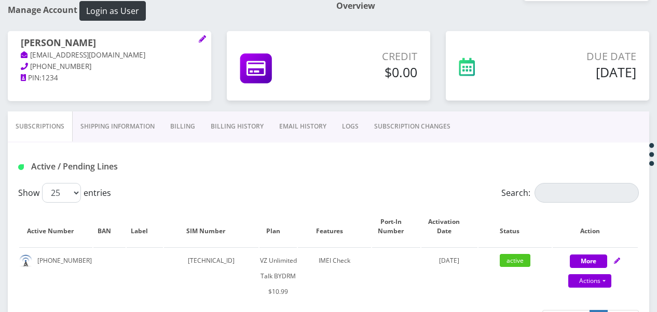
click at [175, 124] on link "Billing" at bounding box center [182, 127] width 40 height 30
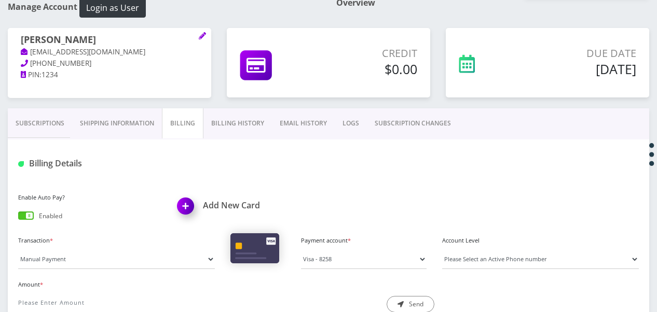
scroll to position [104, 0]
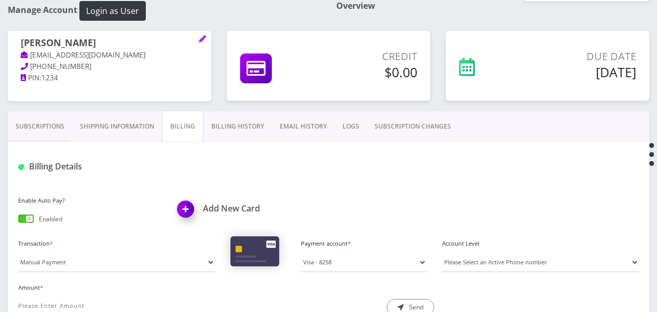
click at [55, 139] on link "Subscriptions" at bounding box center [40, 127] width 64 height 30
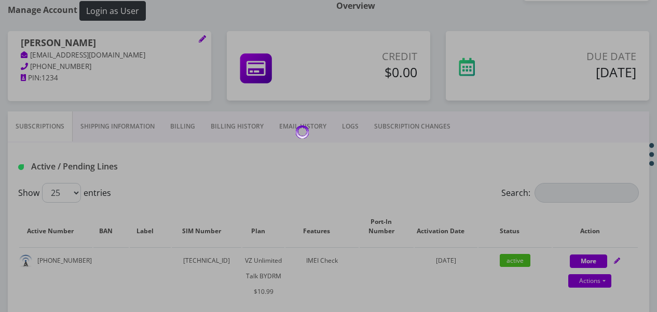
click at [180, 123] on link "Billing" at bounding box center [182, 127] width 40 height 30
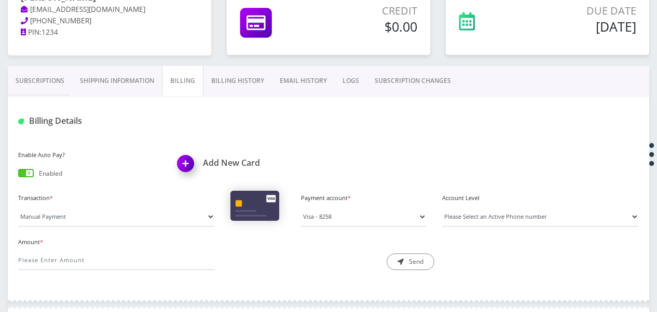
scroll to position [143, 0]
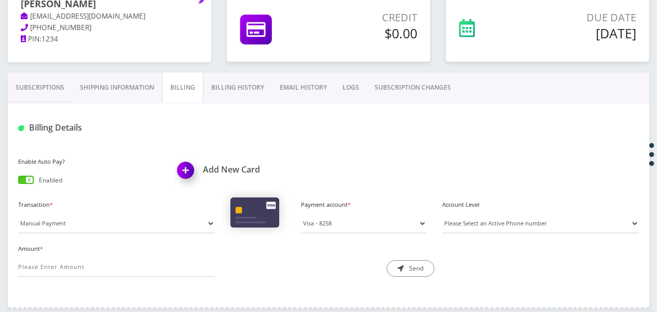
click at [35, 78] on link "Subscriptions" at bounding box center [40, 88] width 64 height 30
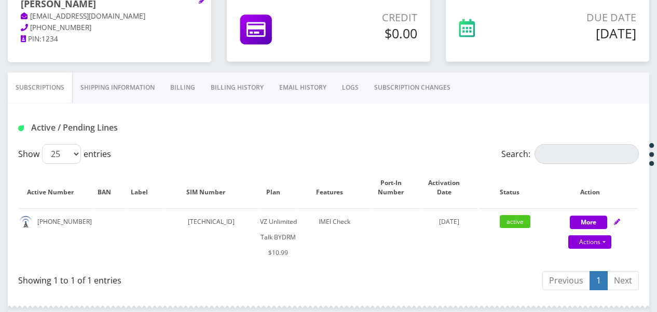
click at [390, 81] on link "SUBSCRIPTION CHANGES" at bounding box center [412, 88] width 92 height 30
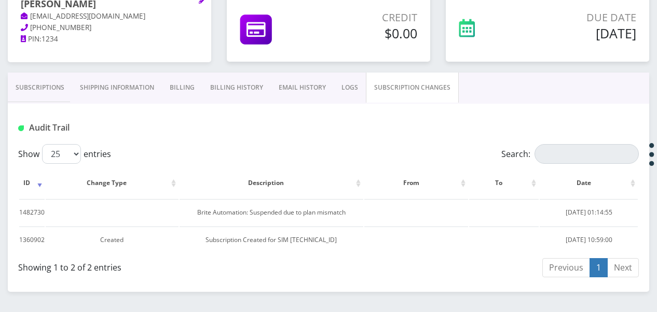
click at [57, 88] on link "Subscriptions" at bounding box center [40, 88] width 64 height 30
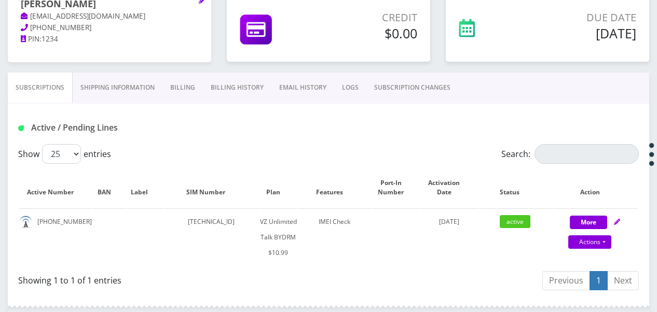
scroll to position [91, 0]
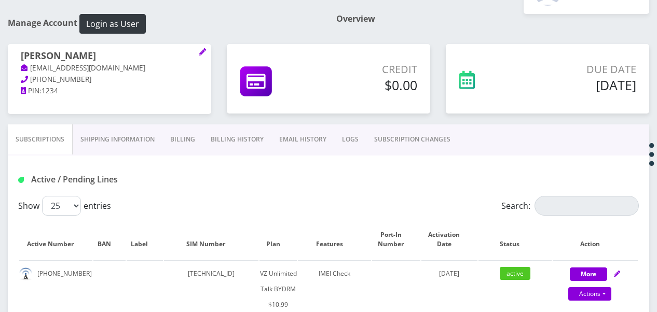
click at [141, 139] on link "Shipping Information" at bounding box center [118, 140] width 90 height 30
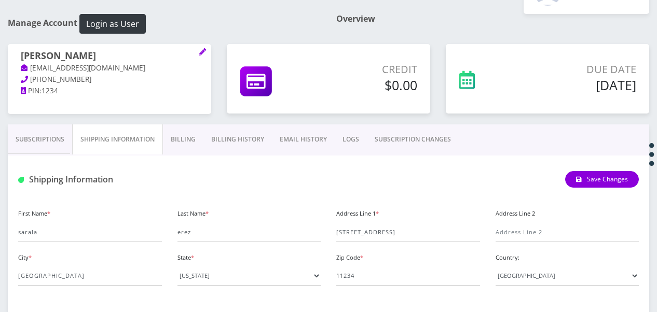
scroll to position [143, 0]
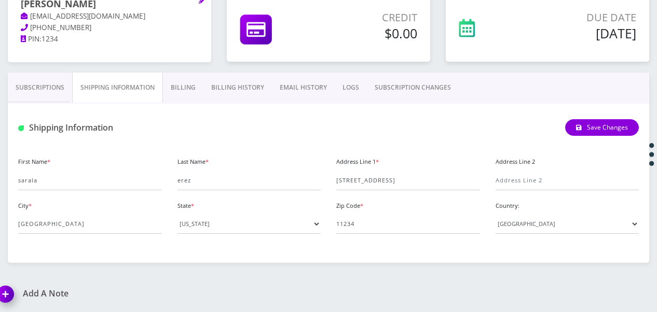
click at [203, 93] on link "Billing History" at bounding box center [237, 88] width 68 height 30
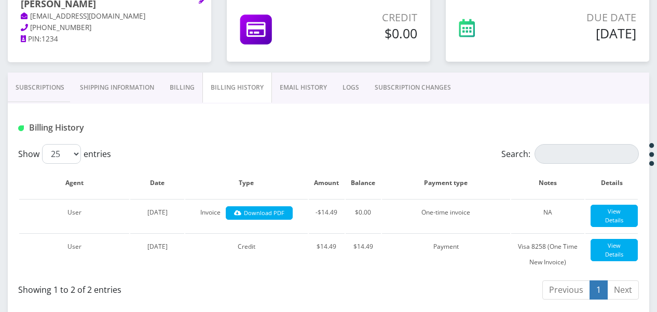
click at [198, 90] on link "Billing" at bounding box center [182, 88] width 40 height 30
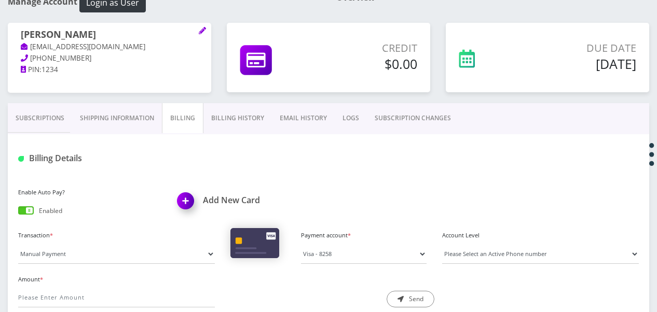
scroll to position [39, 0]
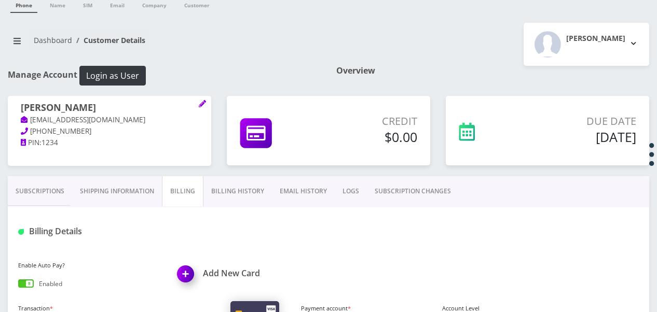
click at [53, 185] on link "Subscriptions" at bounding box center [40, 191] width 64 height 30
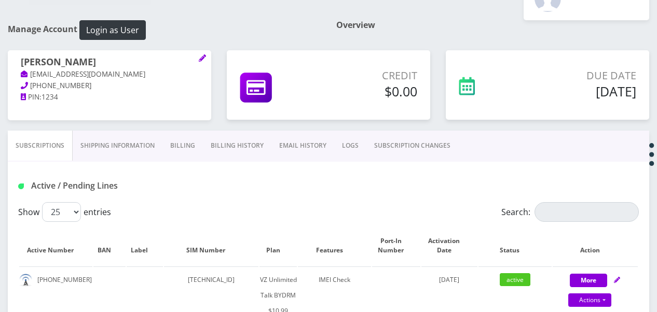
scroll to position [156, 0]
